Goal: Information Seeking & Learning: Learn about a topic

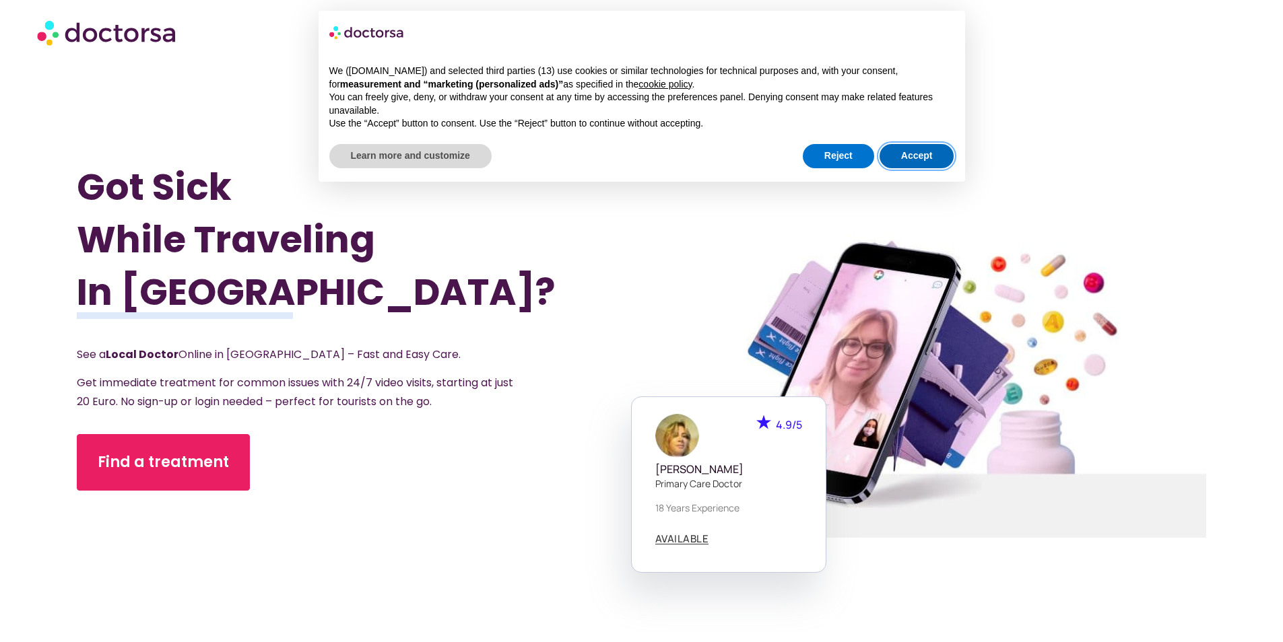
click at [903, 147] on button "Accept" at bounding box center [917, 156] width 75 height 24
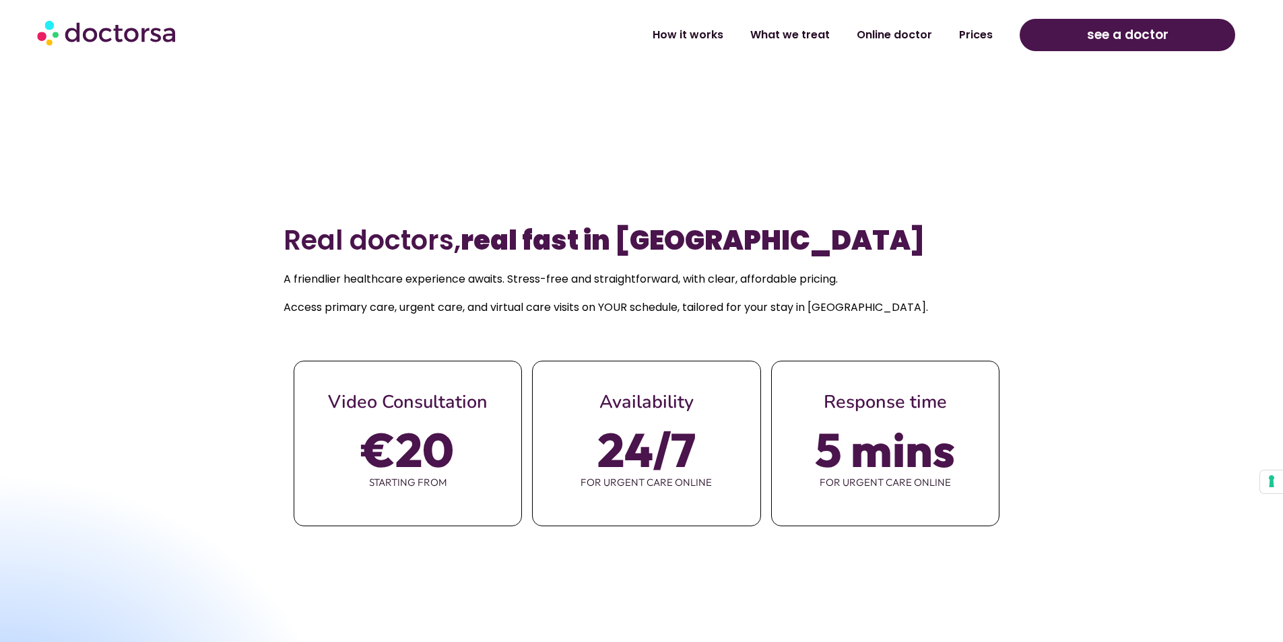
scroll to position [606, 0]
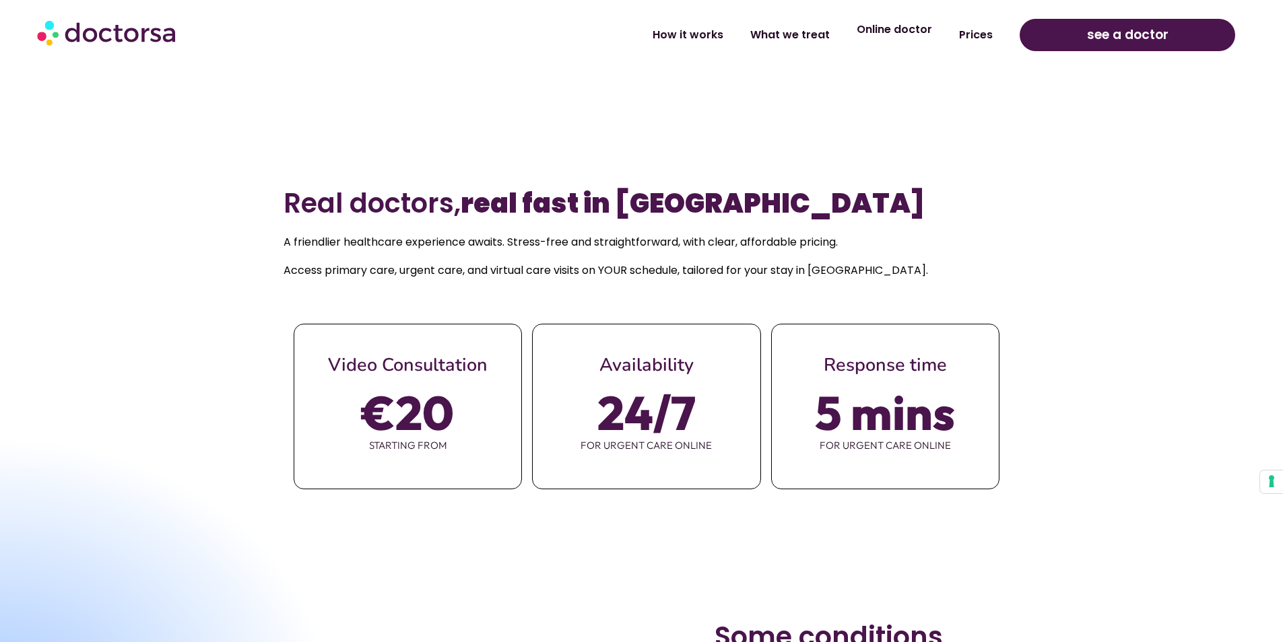
click at [902, 34] on link "Online doctor" at bounding box center [894, 29] width 102 height 31
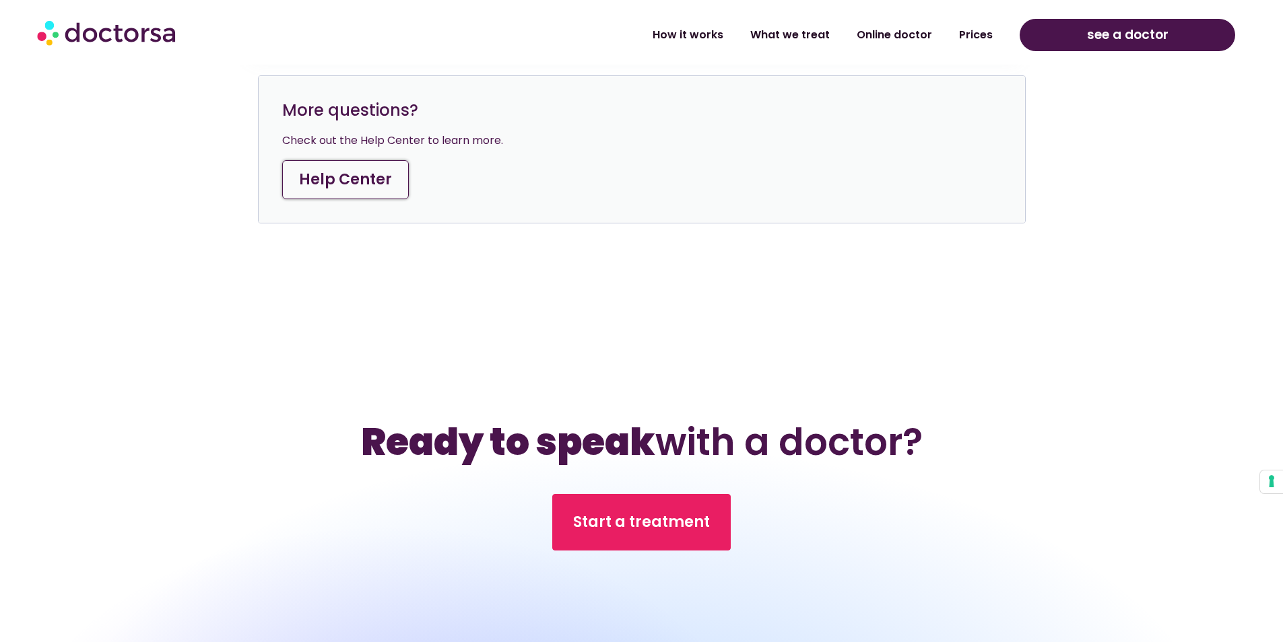
scroll to position [4916, 0]
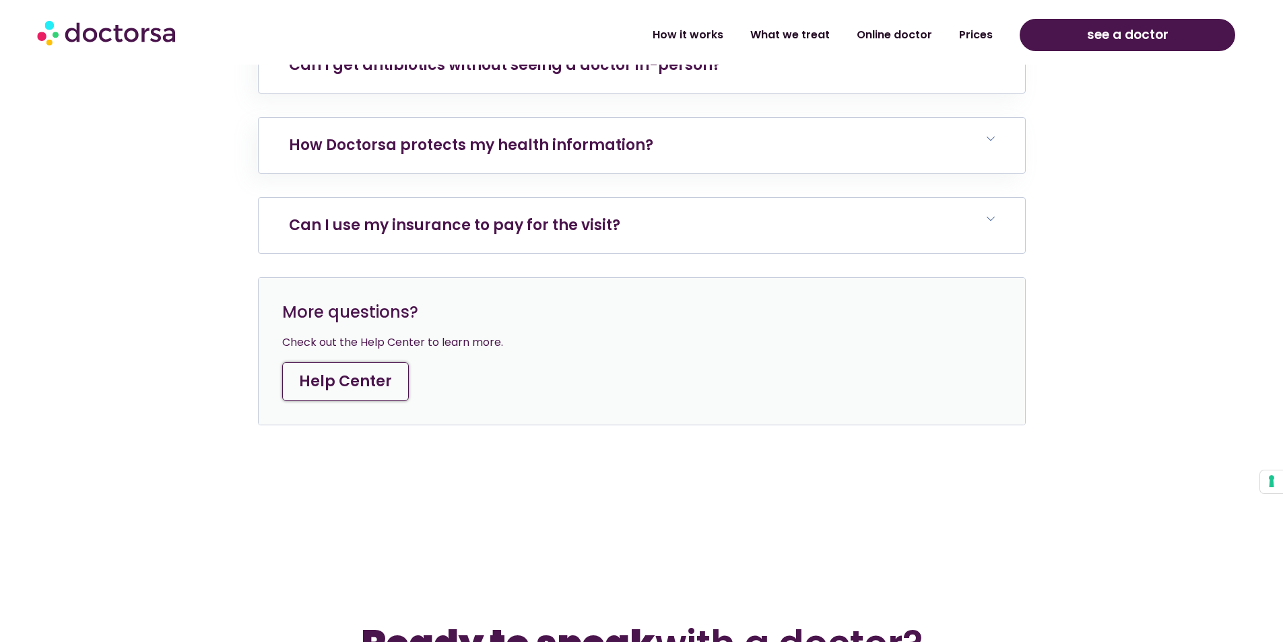
click at [352, 215] on link "Can I use my insurance to pay for the visit?" at bounding box center [454, 225] width 331 height 21
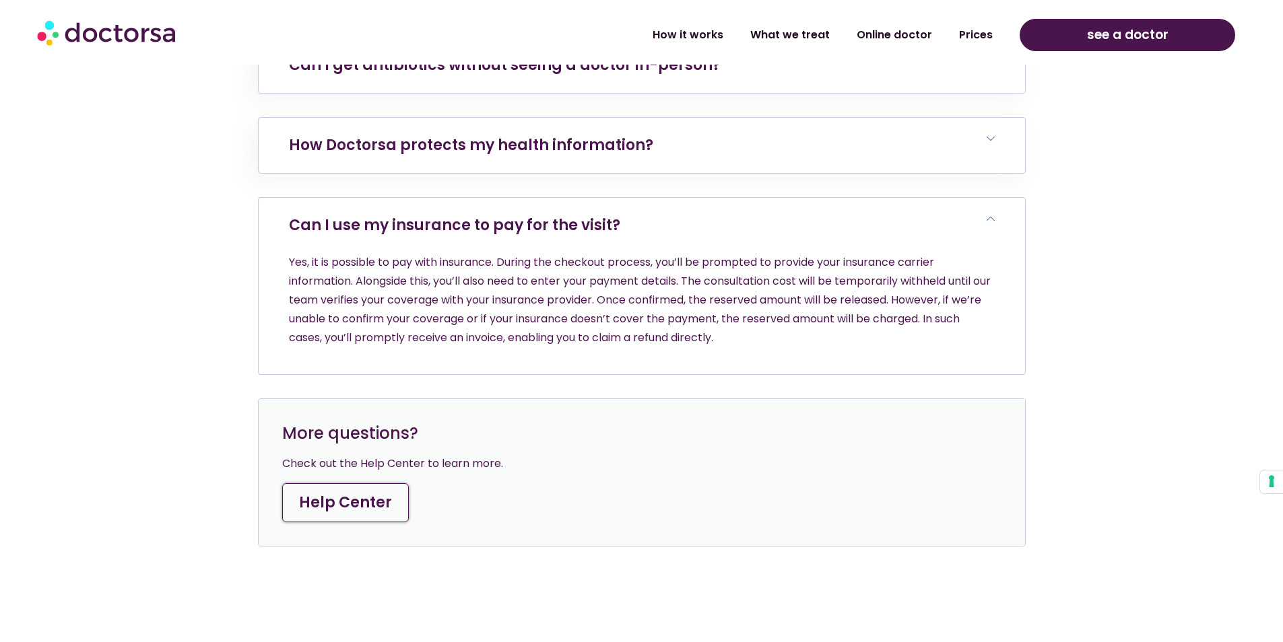
click at [545, 215] on link "Can I use my insurance to pay for the visit?" at bounding box center [454, 225] width 331 height 21
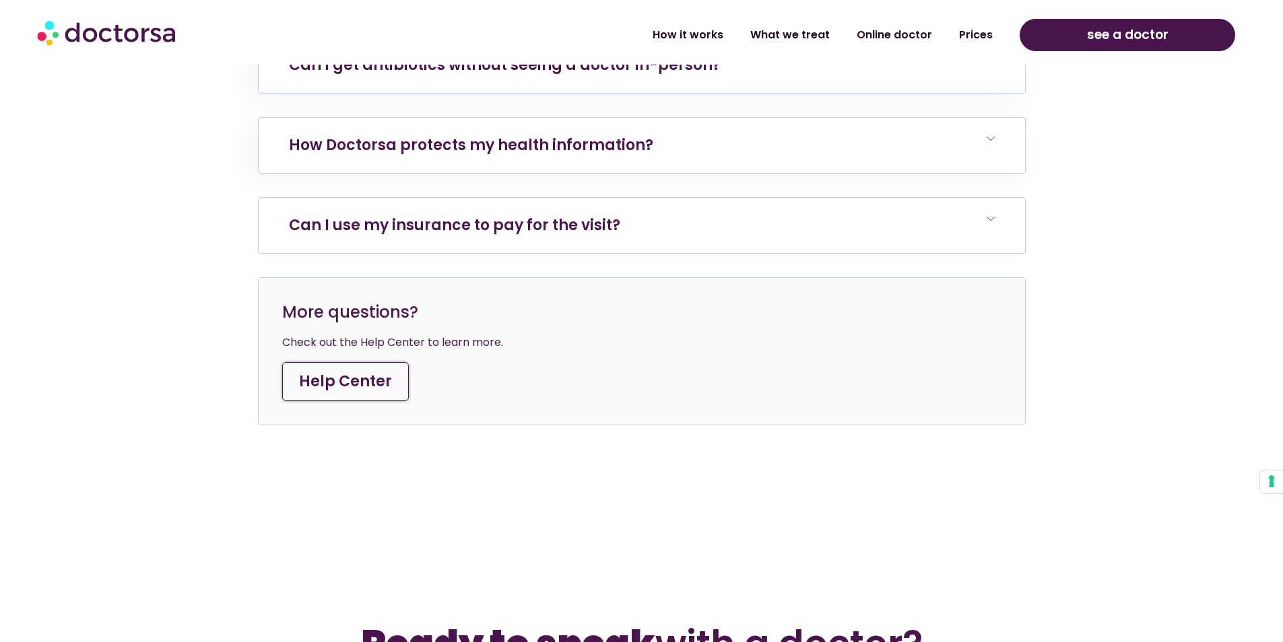
click at [413, 215] on link "Can I use my insurance to pay for the visit?" at bounding box center [454, 225] width 331 height 21
